Goal: Complete application form

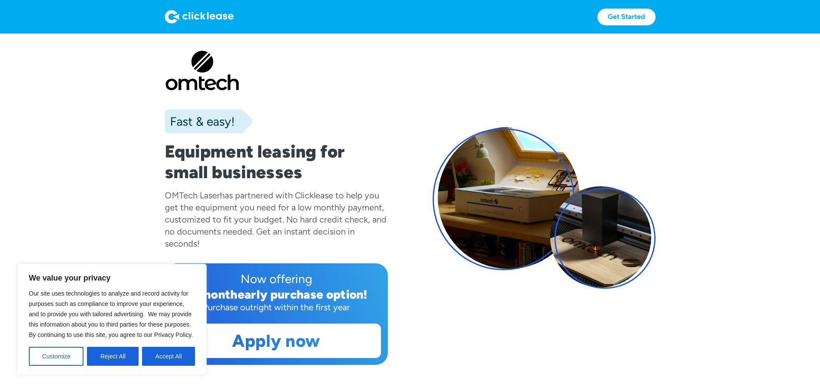
click at [176, 359] on button "Accept All" at bounding box center [168, 356] width 53 height 19
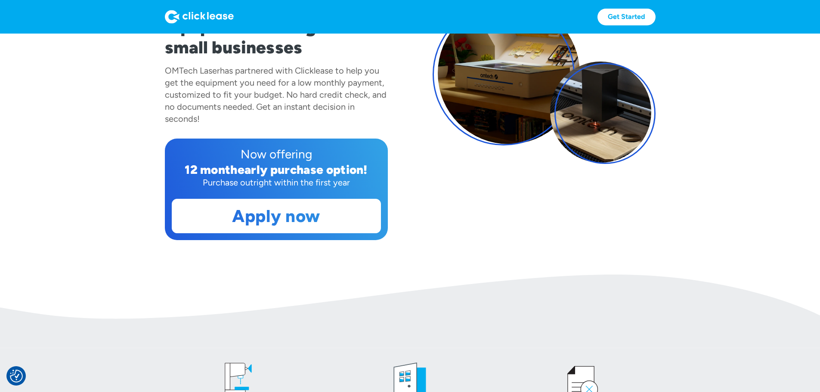
scroll to position [129, 0]
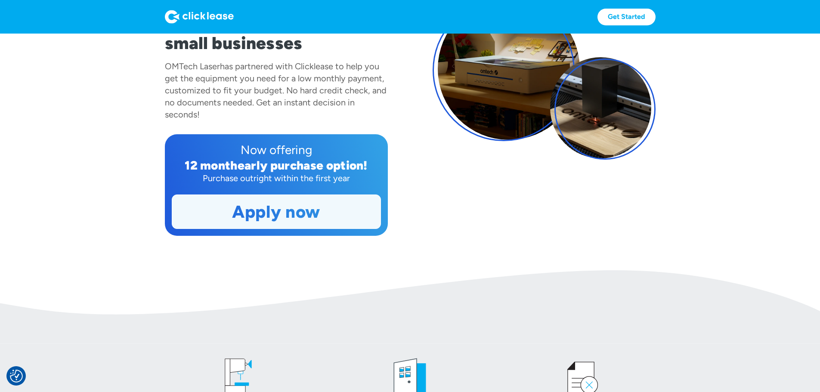
click at [265, 229] on link "Apply now" at bounding box center [276, 212] width 208 height 34
